Goal: Task Accomplishment & Management: Manage account settings

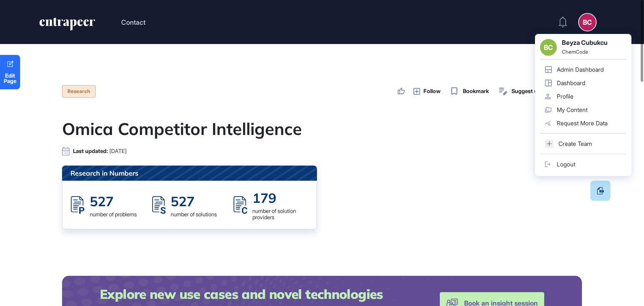
click at [568, 73] on div "Admin Dashboard" at bounding box center [580, 69] width 47 height 7
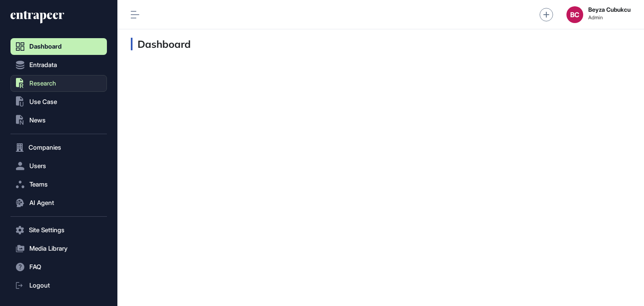
click at [57, 84] on button ".st0{fill:currentColor} Research" at bounding box center [58, 83] width 96 height 17
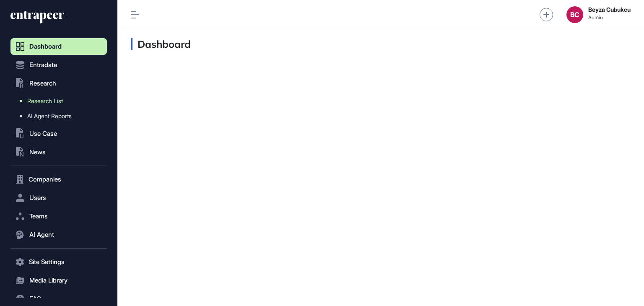
click at [52, 102] on span "Research List" at bounding box center [45, 101] width 36 height 7
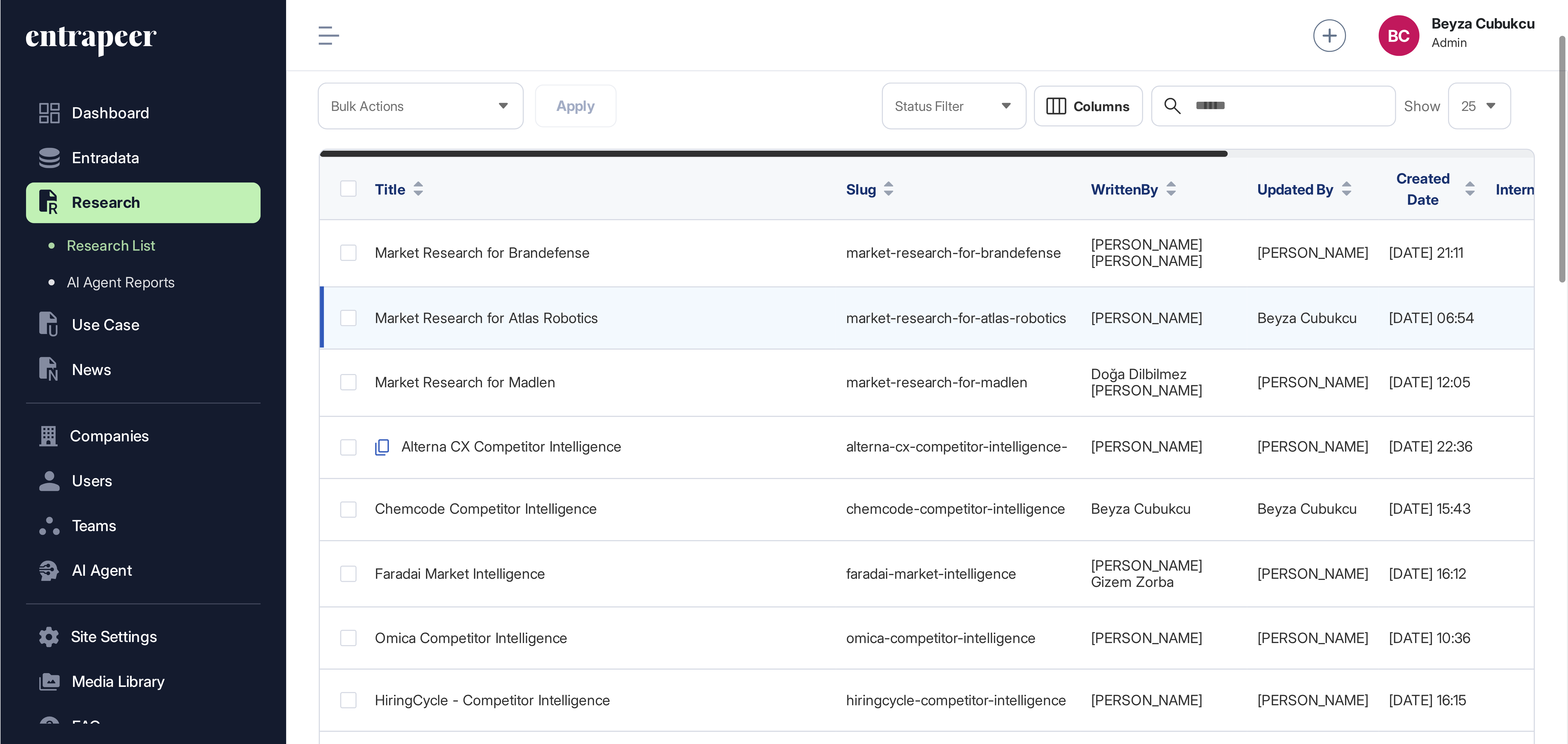
scroll to position [0, 103]
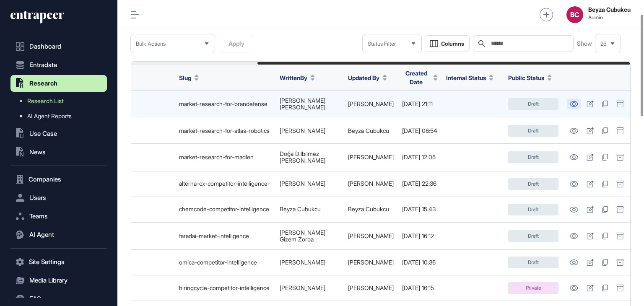
click at [571, 101] on icon at bounding box center [573, 104] width 9 height 6
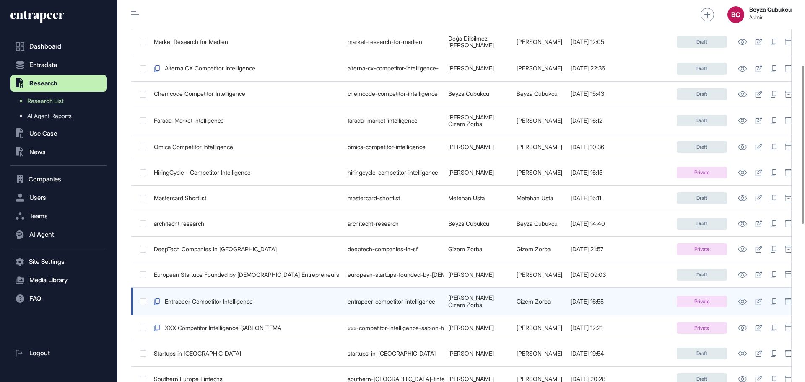
scroll to position [0, 8]
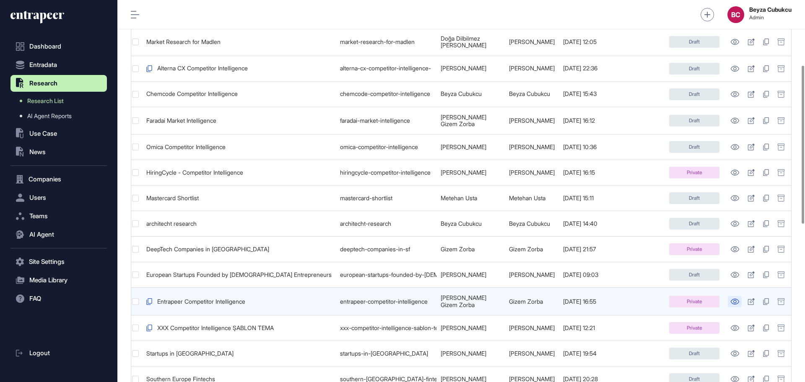
click at [644, 296] on link at bounding box center [735, 301] width 14 height 11
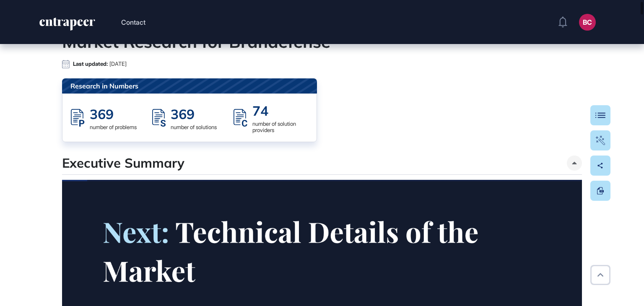
scroll to position [126, 0]
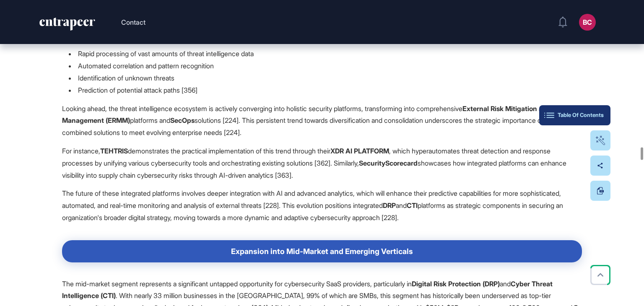
click at [597, 116] on div "Table Of Contents" at bounding box center [575, 115] width 58 height 7
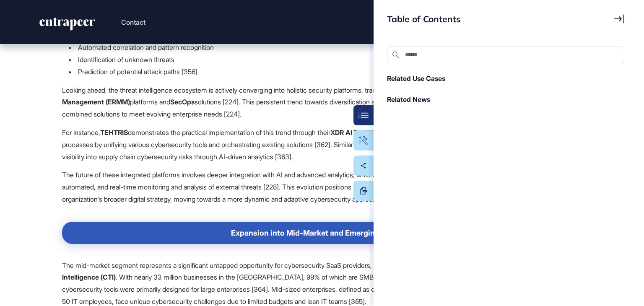
scroll to position [17157, 0]
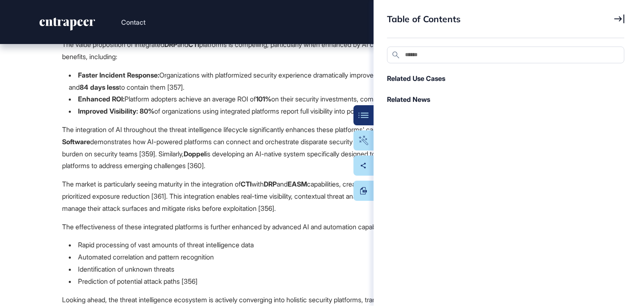
click at [619, 21] on icon at bounding box center [619, 18] width 10 height 9
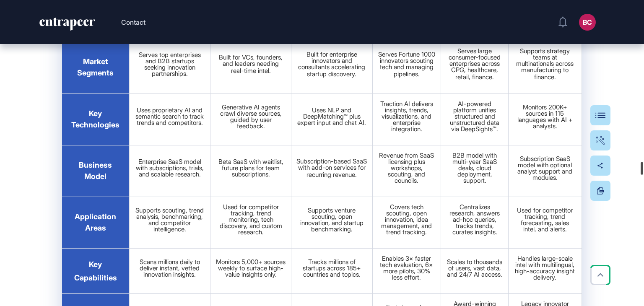
drag, startPoint x: 640, startPoint y: 151, endPoint x: 644, endPoint y: 168, distance: 16.8
click at [643, 168] on div at bounding box center [642, 168] width 3 height 13
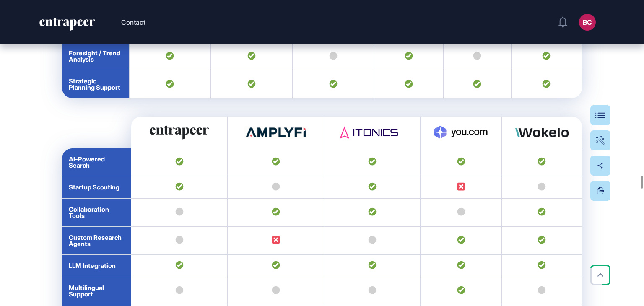
scroll to position [20727, 0]
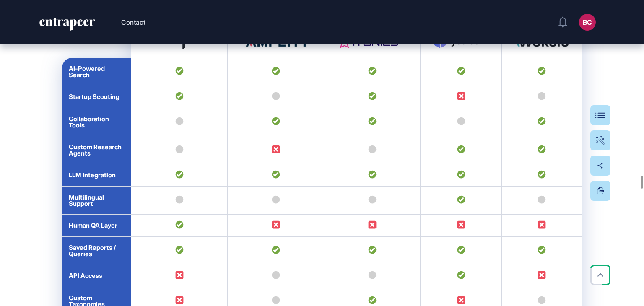
drag, startPoint x: 50, startPoint y: 132, endPoint x: 565, endPoint y: 94, distance: 516.7
copy div "3.1. Competitor Matrix Overview The matrix showcases a diverse group of AI-driv…"
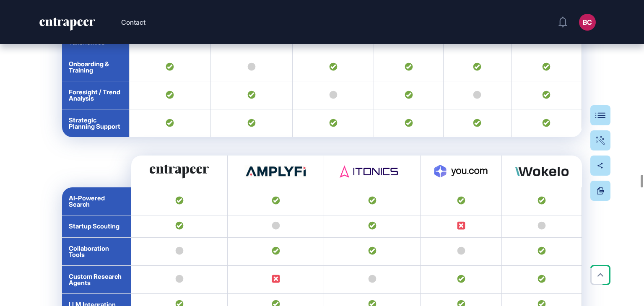
scroll to position [20601, 0]
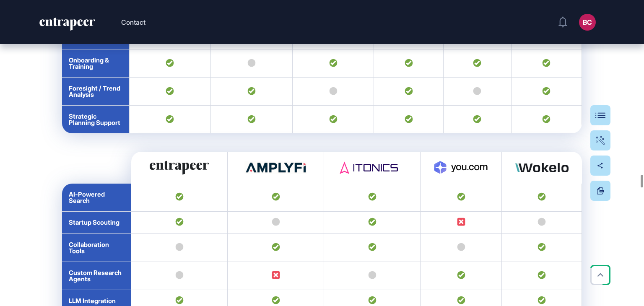
drag, startPoint x: 142, startPoint y: 181, endPoint x: 121, endPoint y: 224, distance: 47.6
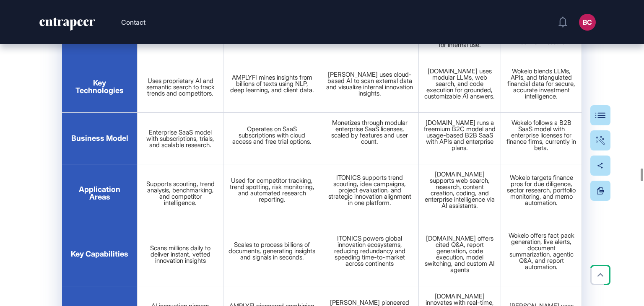
scroll to position [19846, 0]
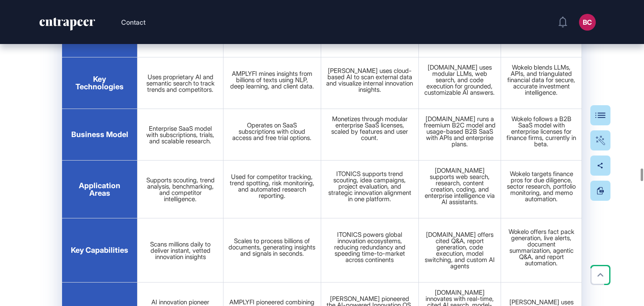
drag, startPoint x: 75, startPoint y: 145, endPoint x: 125, endPoint y: 237, distance: 105.1
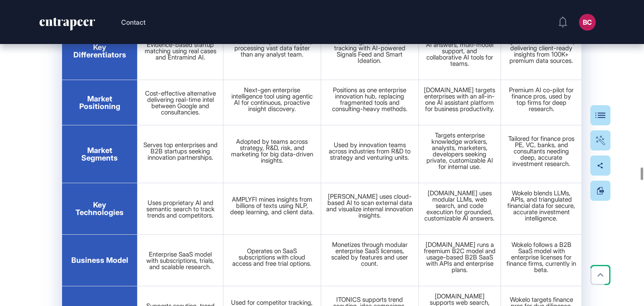
scroll to position [19930, 0]
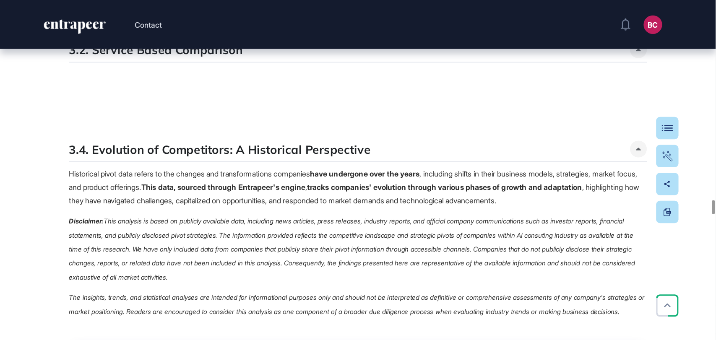
scroll to position [21223, 0]
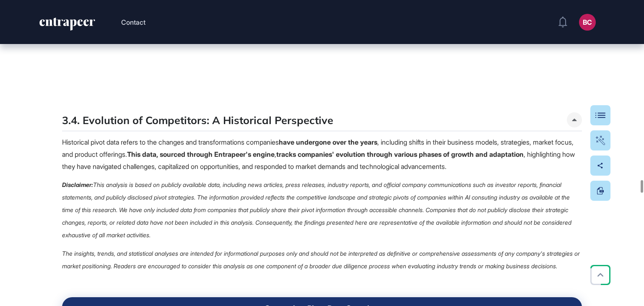
drag, startPoint x: 286, startPoint y: 66, endPoint x: 557, endPoint y: 207, distance: 304.9
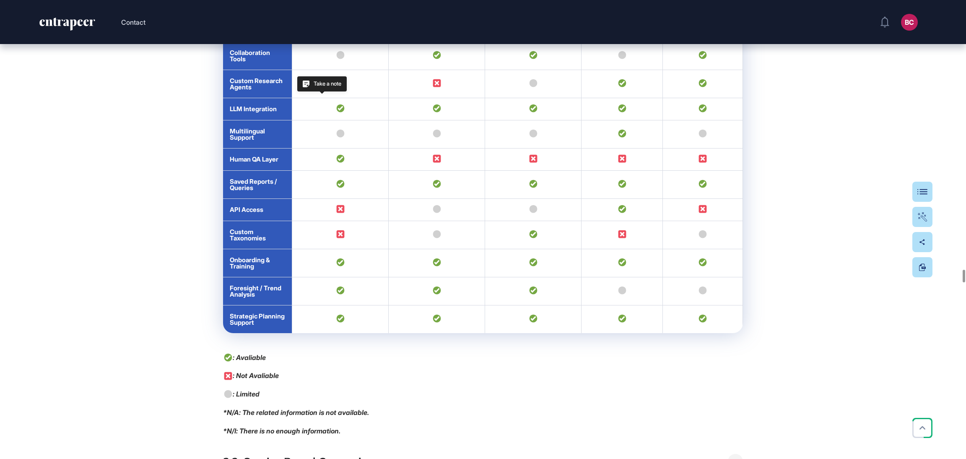
scroll to position [20773, 0]
drag, startPoint x: 437, startPoint y: 67, endPoint x: 387, endPoint y: 144, distance: 92.7
copy span "Product Matrix The product matrix table is essential for Entapeer as it highlig…"
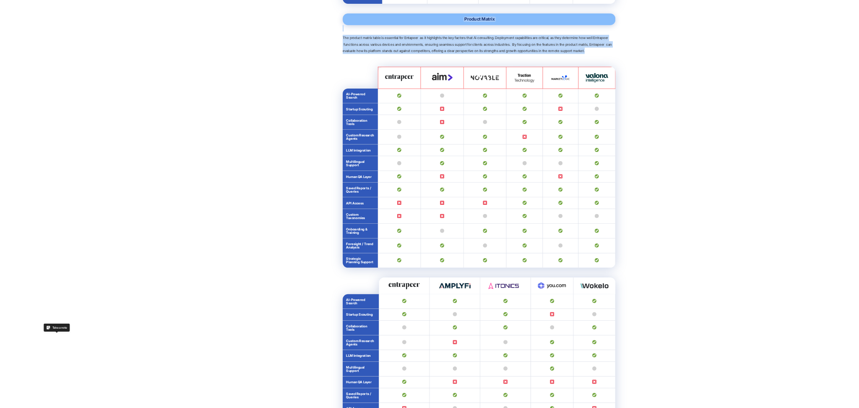
scroll to position [19979, 0]
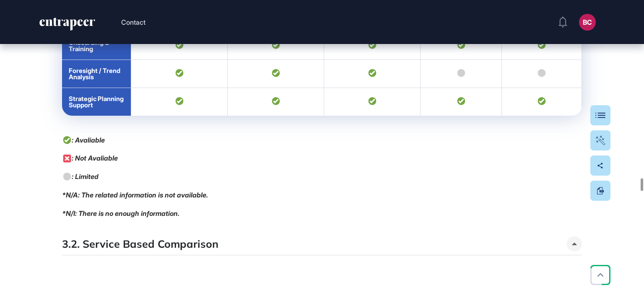
scroll to position [21220, 0]
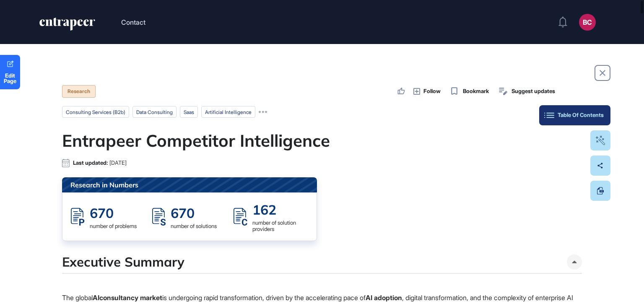
click at [600, 114] on div "Table Of Contents" at bounding box center [575, 115] width 58 height 7
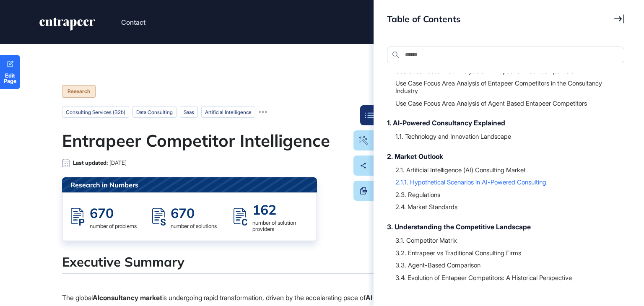
scroll to position [84, 0]
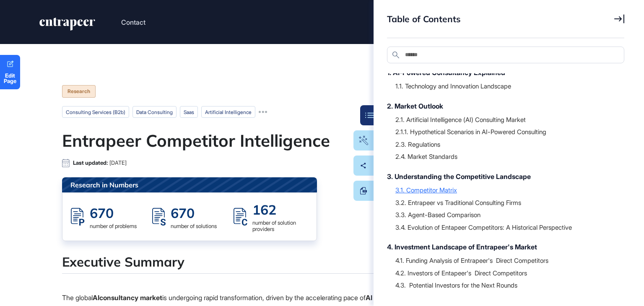
click at [436, 190] on div "3.1. Competitor Matrix" at bounding box center [505, 190] width 221 height 8
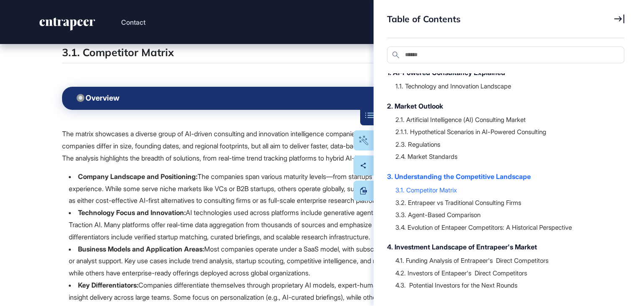
scroll to position [20709, 0]
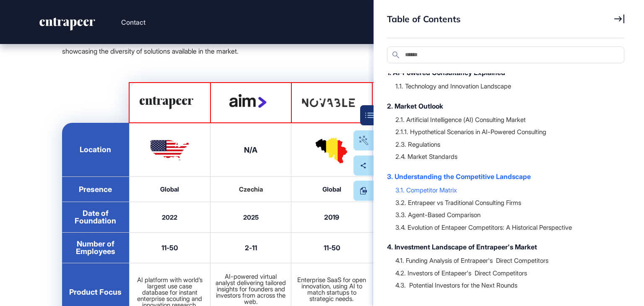
click at [617, 16] on icon at bounding box center [619, 18] width 10 height 9
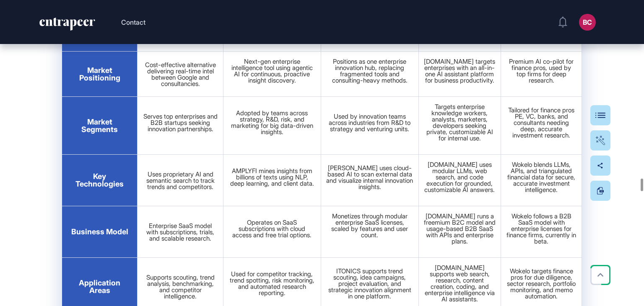
scroll to position [21757, 0]
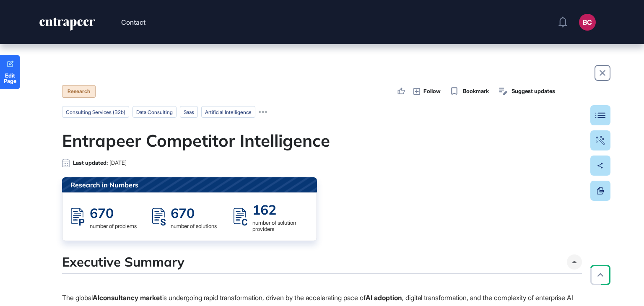
scroll to position [21757, 0]
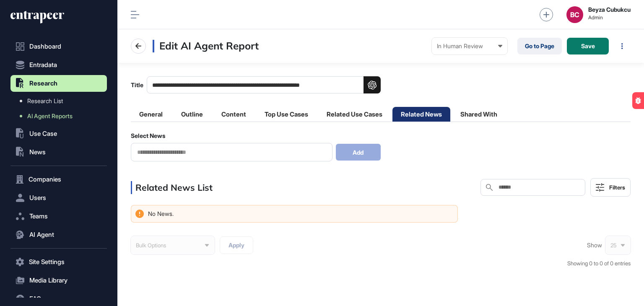
scroll to position [33, 0]
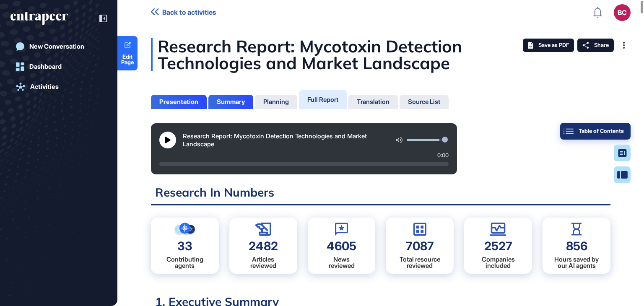
click at [617, 131] on div "Table of Contents" at bounding box center [595, 131] width 57 height 7
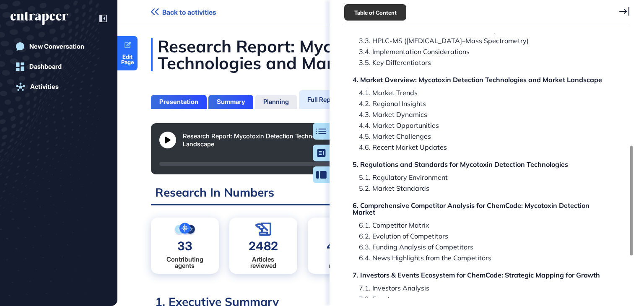
scroll to position [268, 0]
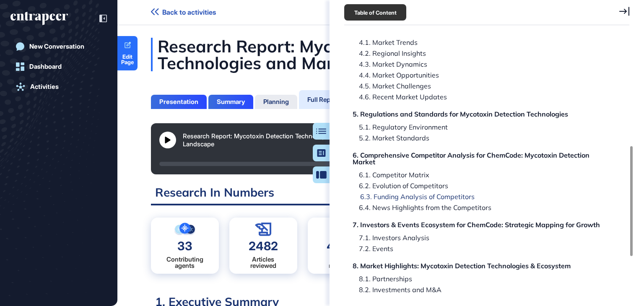
click at [446, 196] on div "6.3. Funding Analysis of Competitors" at bounding box center [414, 196] width 121 height 7
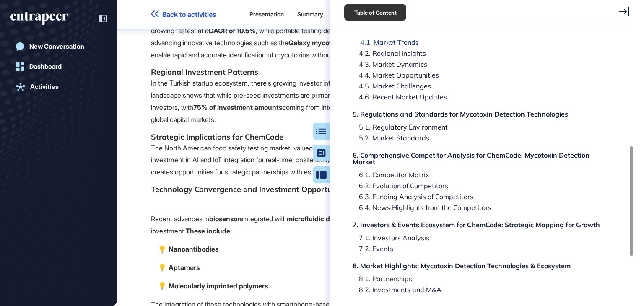
scroll to position [56872, 0]
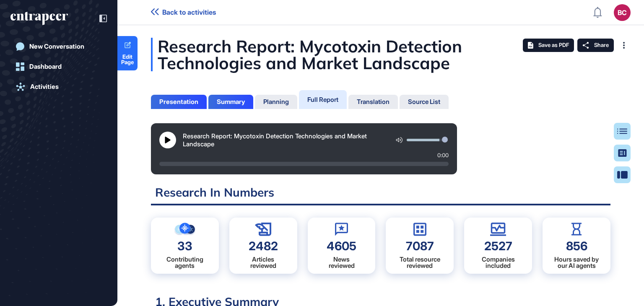
scroll to position [4, 0]
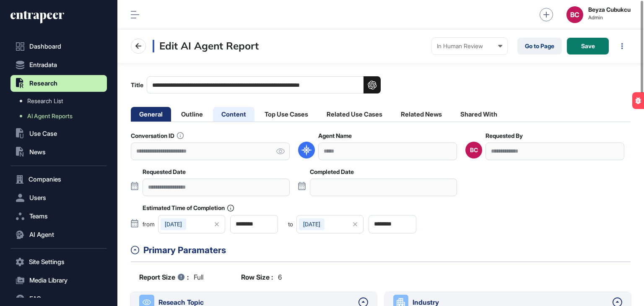
click at [227, 112] on li "Content" at bounding box center [234, 114] width 42 height 15
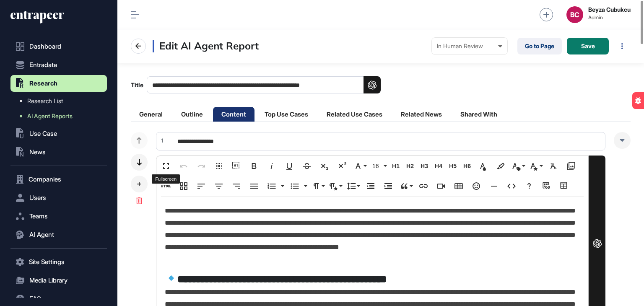
click at [166, 160] on button "Fullscreen" at bounding box center [166, 166] width 16 height 17
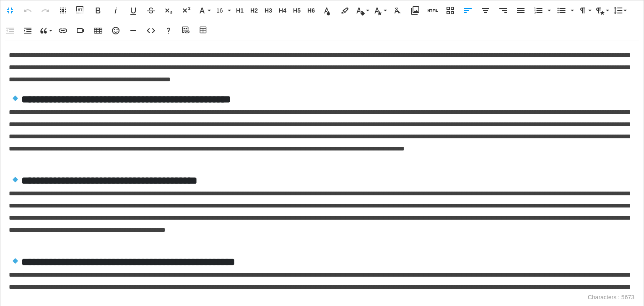
scroll to position [0, 4]
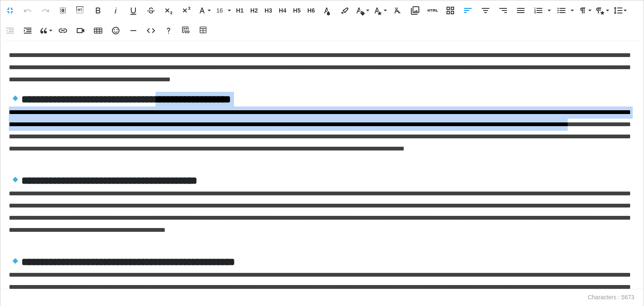
drag, startPoint x: 202, startPoint y: 97, endPoint x: 262, endPoint y: 138, distance: 73.0
click at [262, 138] on div "**********" at bounding box center [321, 165] width 643 height 248
click at [368, 14] on button "Inline Class" at bounding box center [362, 10] width 16 height 17
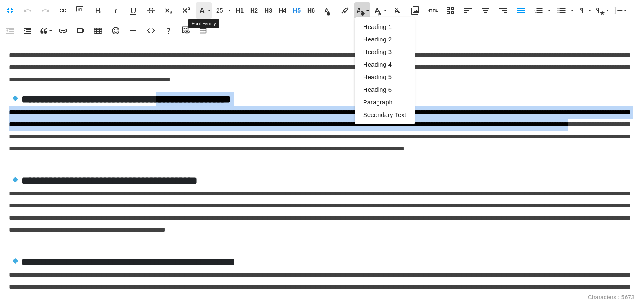
click at [209, 13] on button "Font Family" at bounding box center [204, 10] width 16 height 17
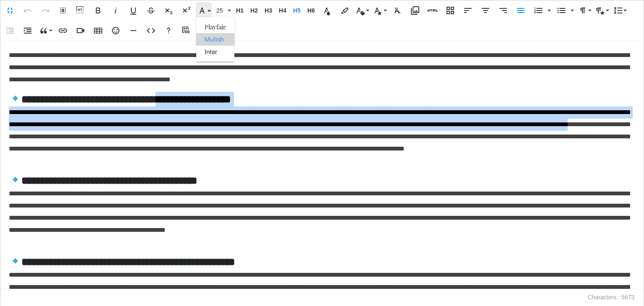
scroll to position [0, 0]
click at [212, 54] on link "Inter" at bounding box center [215, 52] width 38 height 13
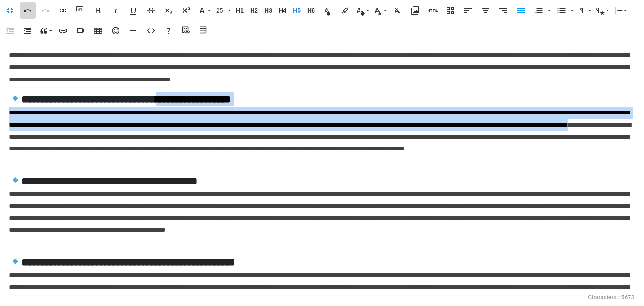
click at [26, 12] on icon "button" at bounding box center [28, 10] width 10 height 10
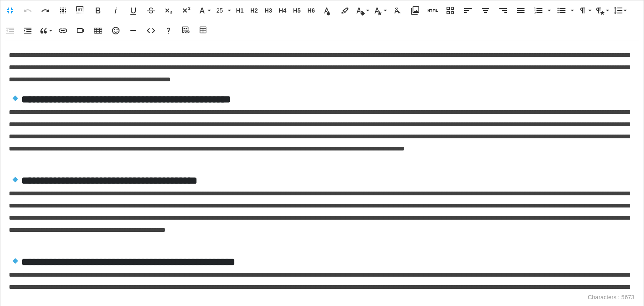
click at [282, 144] on p "**********" at bounding box center [320, 136] width 622 height 60
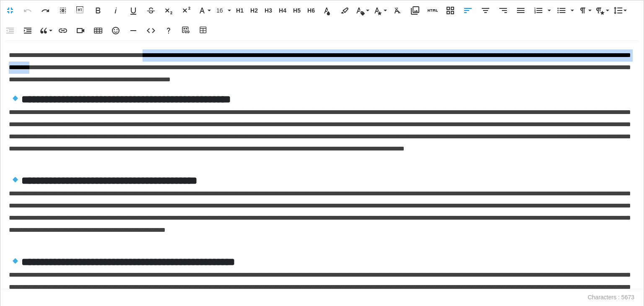
drag, startPoint x: 205, startPoint y: 67, endPoint x: 209, endPoint y: 69, distance: 4.9
click at [209, 69] on p "**********" at bounding box center [320, 67] width 622 height 36
click at [203, 8] on icon "button" at bounding box center [202, 10] width 10 height 10
click at [208, 49] on link "Inter" at bounding box center [215, 52] width 38 height 13
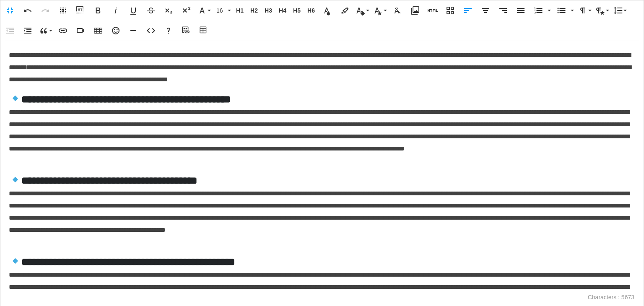
click at [302, 83] on p "**********" at bounding box center [320, 67] width 622 height 36
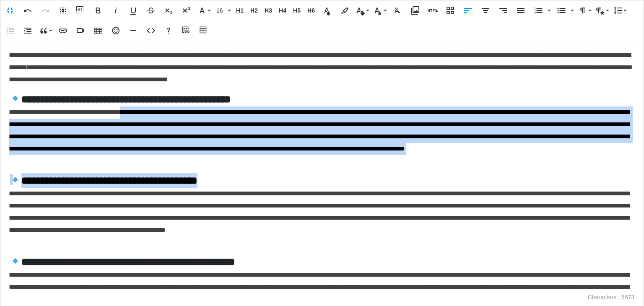
drag, startPoint x: 176, startPoint y: 127, endPoint x: 277, endPoint y: 135, distance: 100.9
click at [284, 177] on div "**********" at bounding box center [321, 165] width 643 height 248
click at [283, 136] on p "**********" at bounding box center [320, 136] width 622 height 60
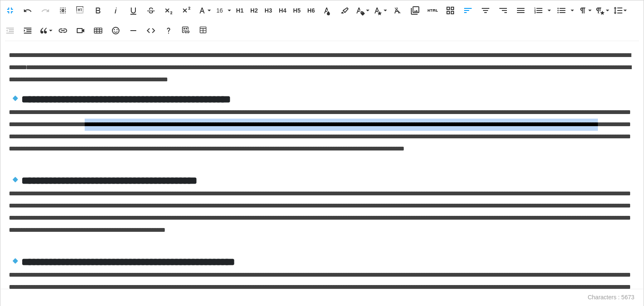
click at [305, 141] on p "**********" at bounding box center [320, 136] width 622 height 60
click at [201, 13] on icon "button" at bounding box center [202, 10] width 10 height 10
